Goal: Transaction & Acquisition: Download file/media

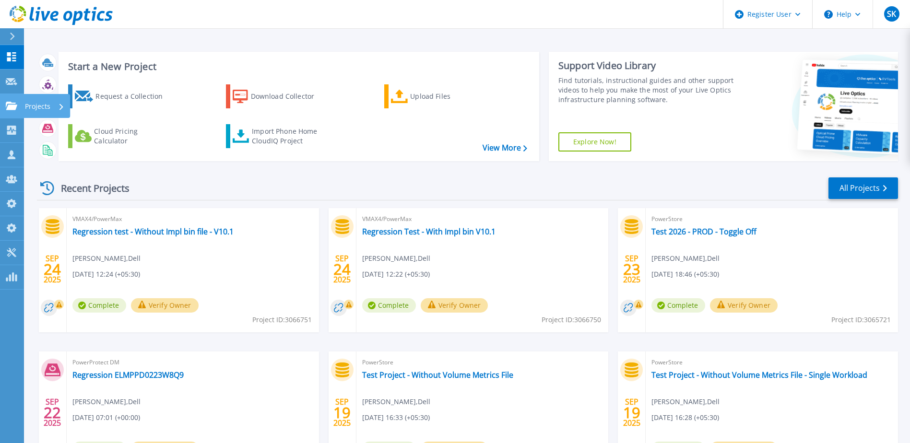
click at [8, 112] on link "Projects Projects" at bounding box center [12, 106] width 24 height 24
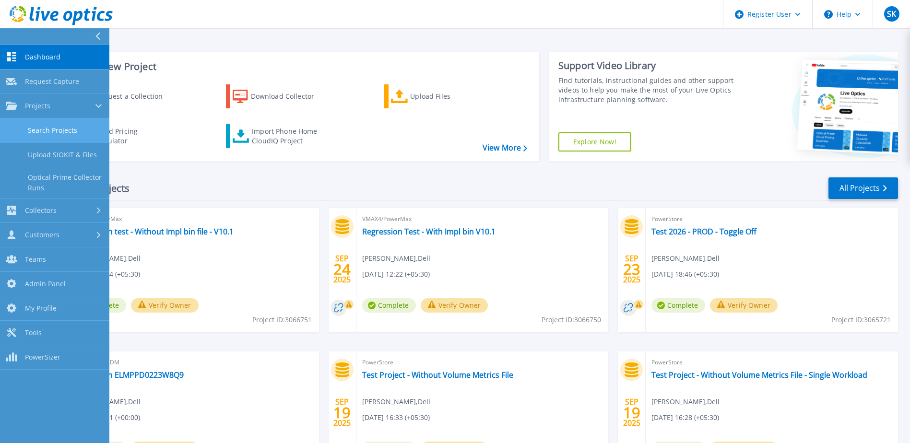
click at [28, 127] on link "Search Projects" at bounding box center [54, 130] width 109 height 24
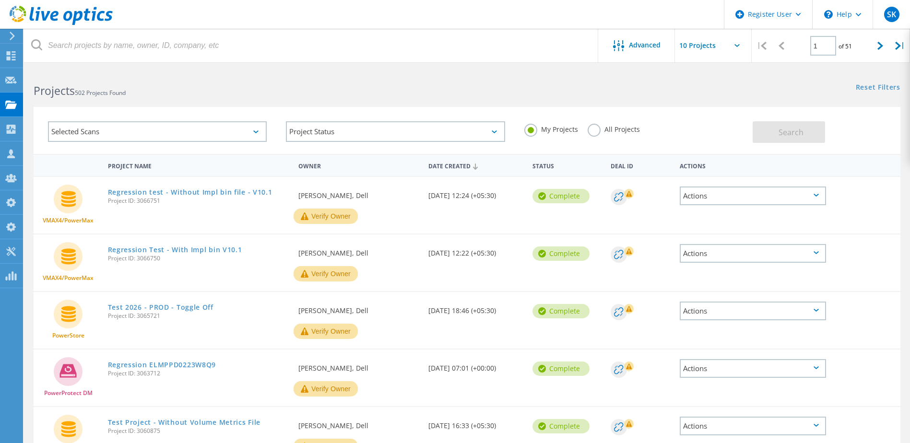
click at [597, 133] on label "All Projects" at bounding box center [614, 128] width 52 height 9
click at [0, 0] on input "All Projects" at bounding box center [0, 0] width 0 height 0
click at [234, 133] on div "Selected Scans" at bounding box center [157, 131] width 219 height 21
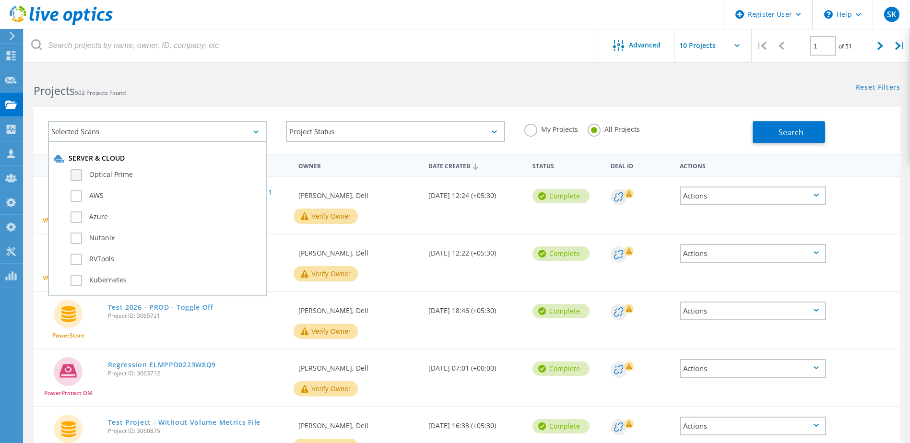
click at [119, 179] on label "Optical Prime" at bounding box center [166, 175] width 190 height 12
click at [0, 0] on input "Optical Prime" at bounding box center [0, 0] width 0 height 0
click at [799, 133] on span "Search" at bounding box center [790, 132] width 25 height 11
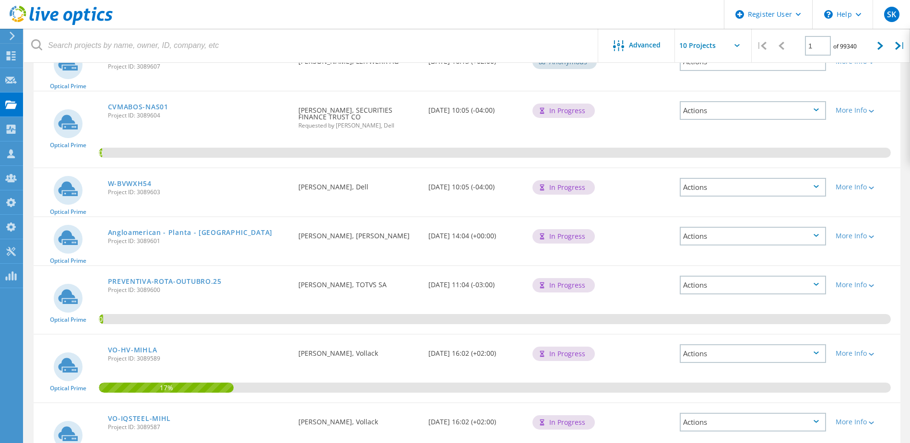
scroll to position [416, 0]
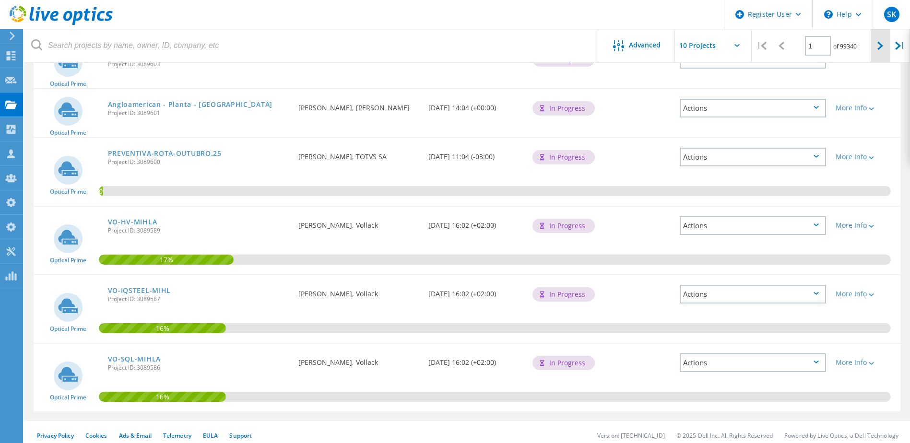
click at [871, 45] on div at bounding box center [881, 46] width 20 height 34
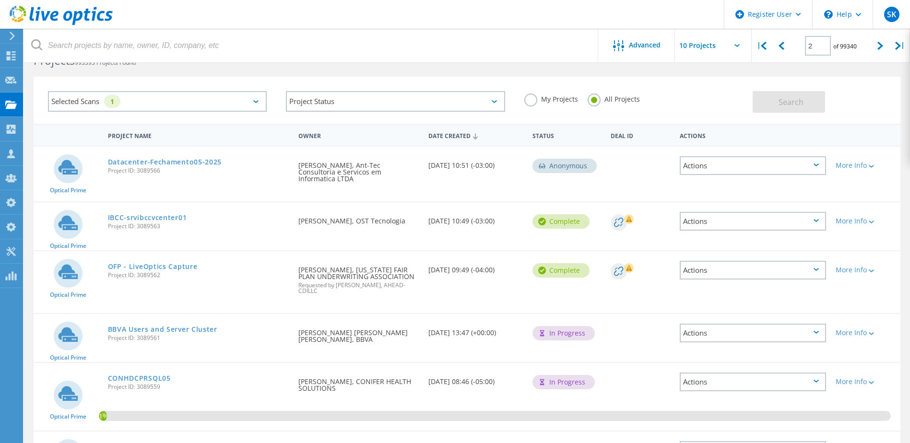
scroll to position [0, 0]
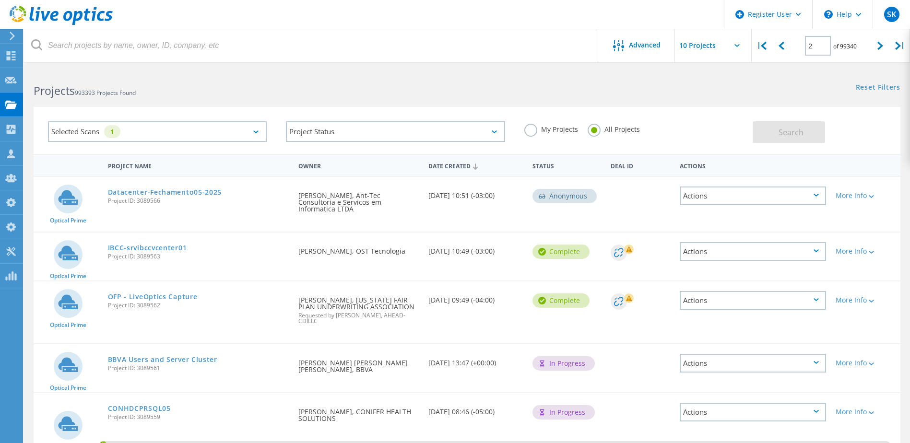
click at [870, 51] on div "2 of 99340" at bounding box center [830, 42] width 79 height 27
click at [879, 45] on icon at bounding box center [880, 46] width 6 height 8
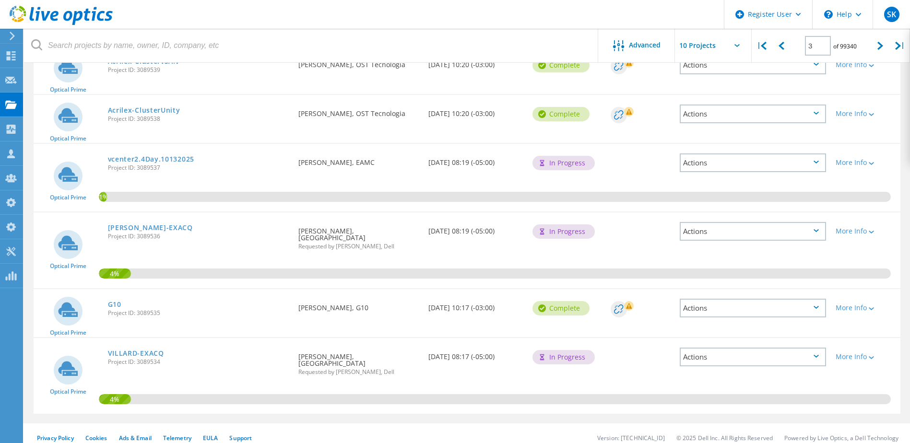
scroll to position [377, 0]
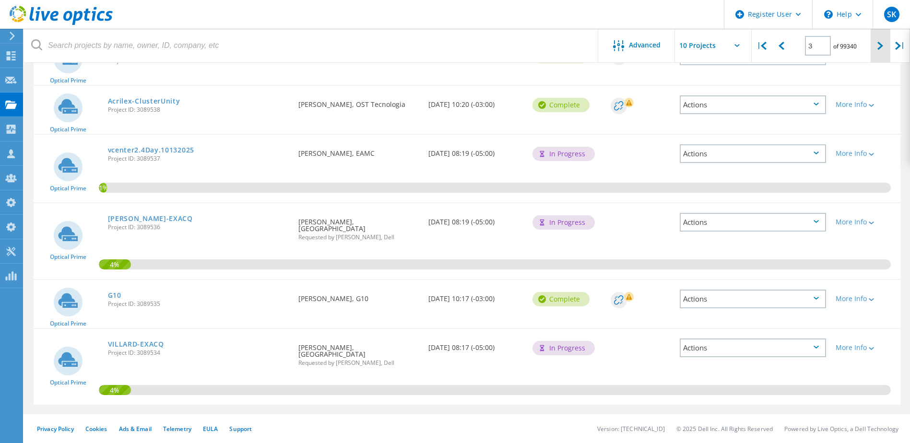
click at [876, 41] on div at bounding box center [881, 46] width 20 height 34
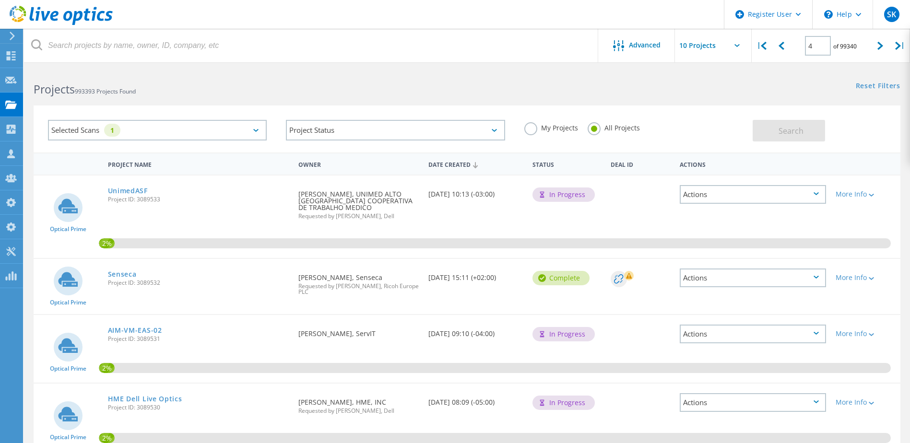
scroll to position [0, 0]
click at [878, 47] on icon at bounding box center [880, 46] width 6 height 8
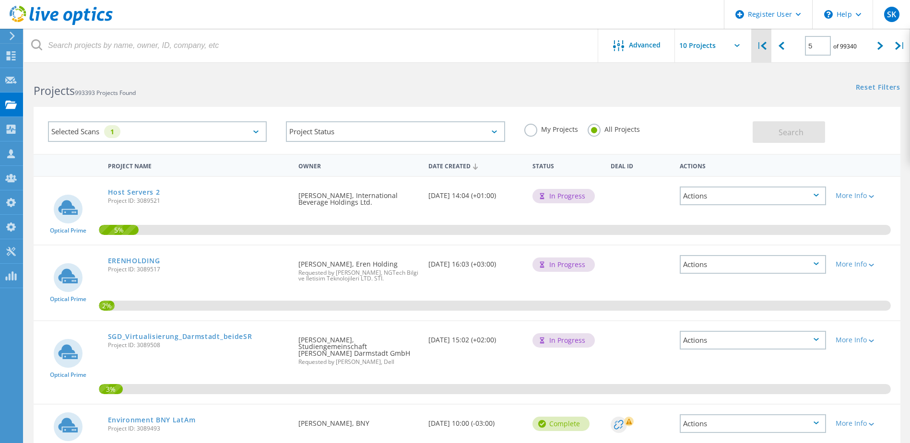
click at [763, 43] on icon at bounding box center [764, 46] width 6 height 8
type input "1"
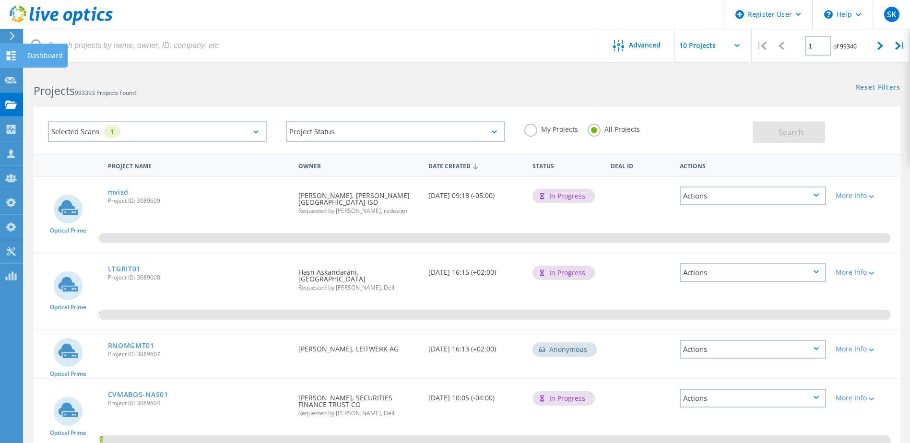
click at [14, 56] on icon at bounding box center [11, 55] width 12 height 9
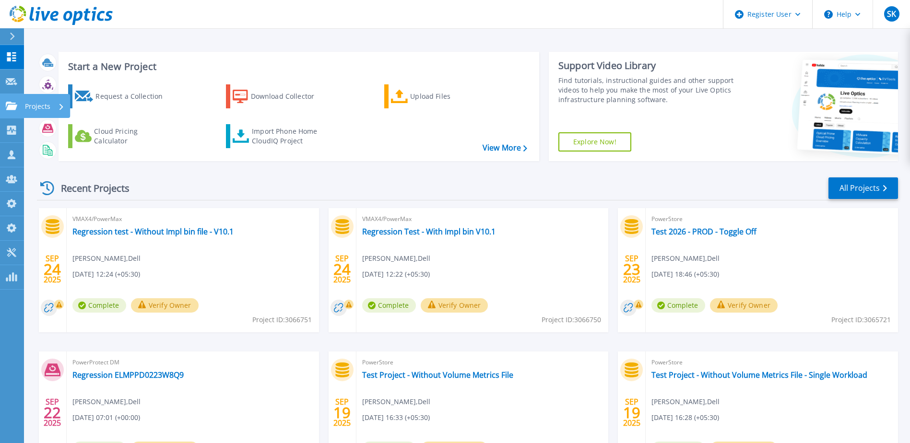
click at [1, 105] on link "Projects Projects" at bounding box center [12, 106] width 24 height 24
click at [273, 93] on div "Download Collector" at bounding box center [289, 96] width 77 height 19
